Goal: Navigation & Orientation: Find specific page/section

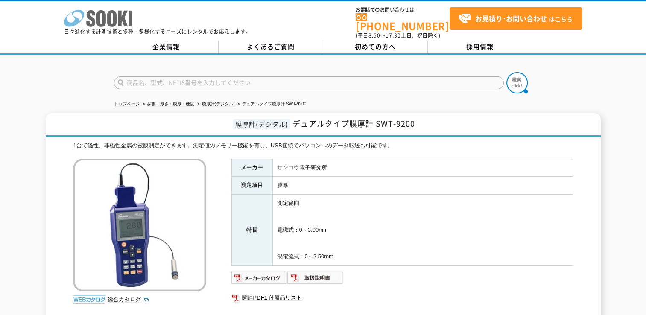
click at [116, 18] on icon at bounding box center [111, 18] width 9 height 17
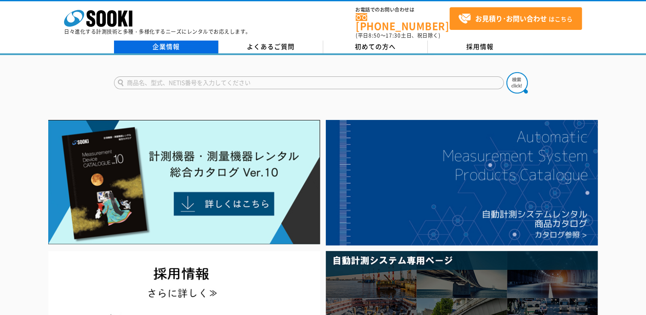
click at [199, 41] on link "企業情報" at bounding box center [166, 47] width 105 height 13
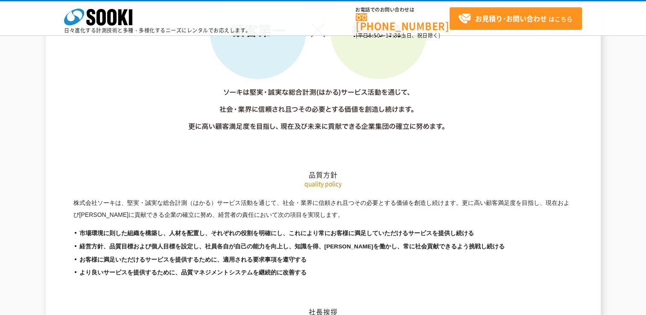
scroll to position [1495, 0]
